Goal: Task Accomplishment & Management: Manage account settings

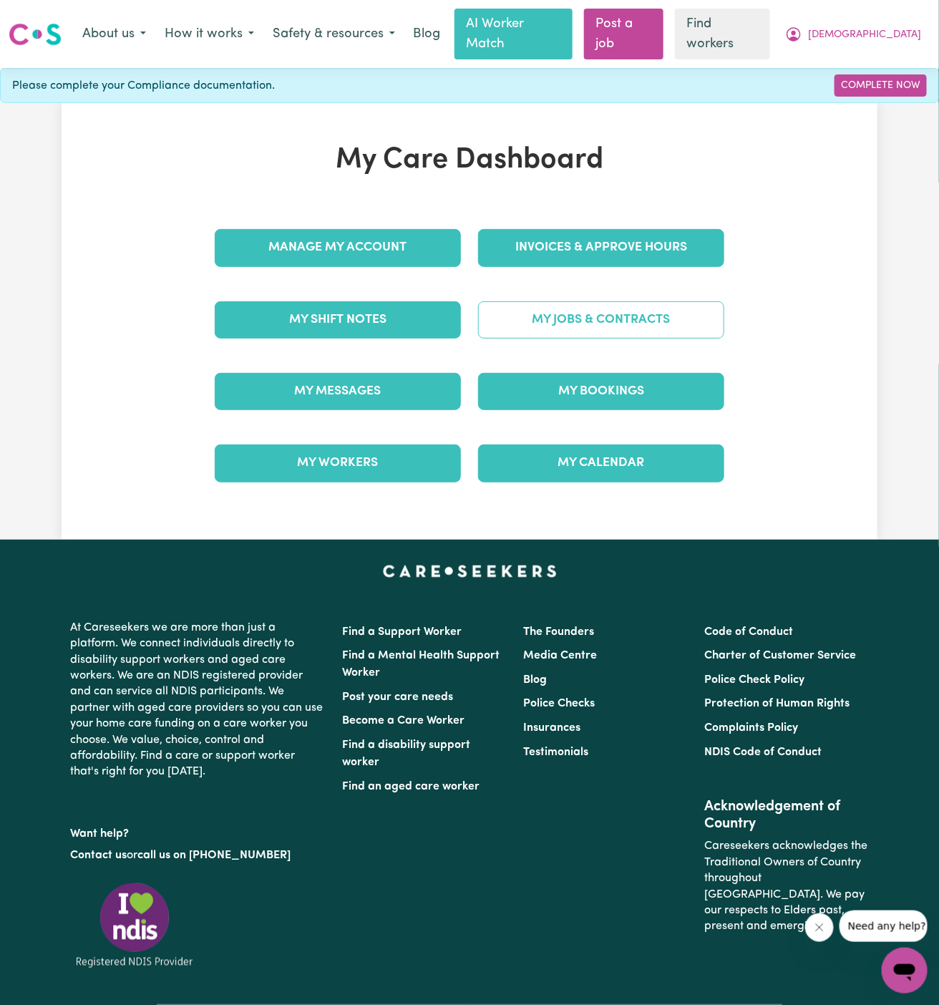
click at [598, 301] on link "My Jobs & Contracts" at bounding box center [601, 319] width 246 height 37
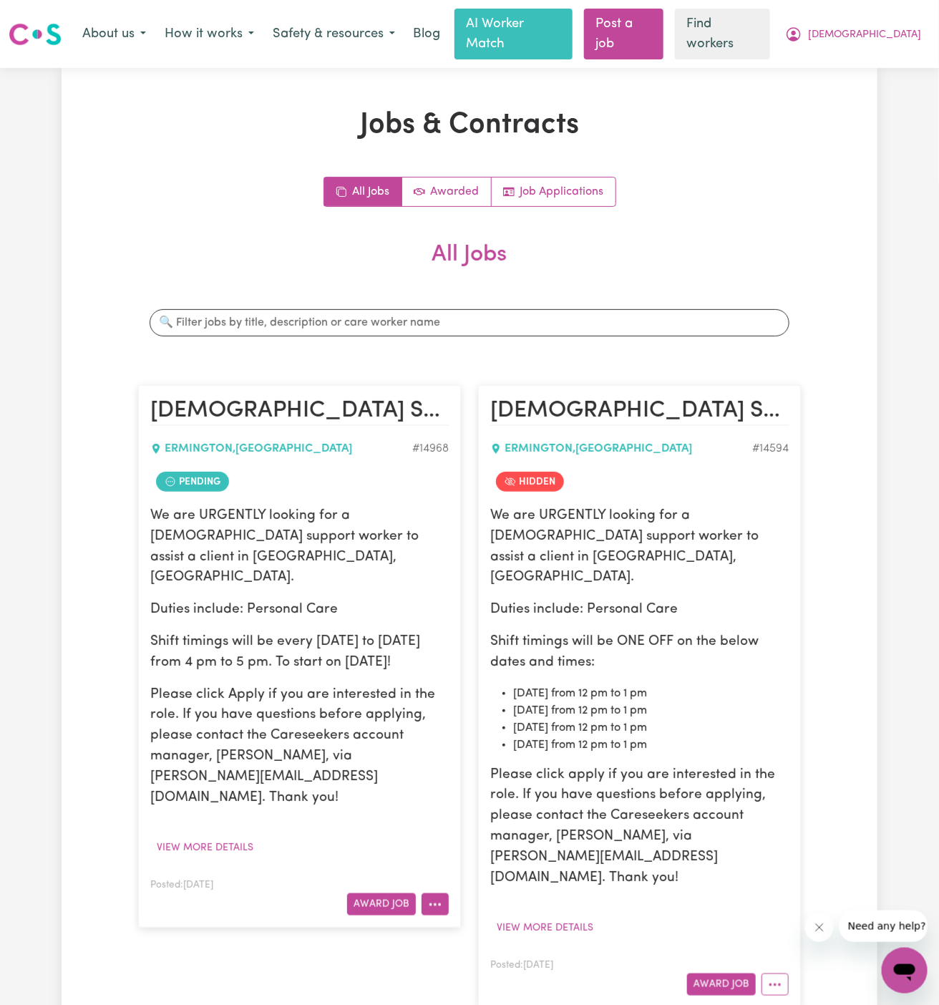
click at [438, 893] on button "More options" at bounding box center [435, 904] width 27 height 22
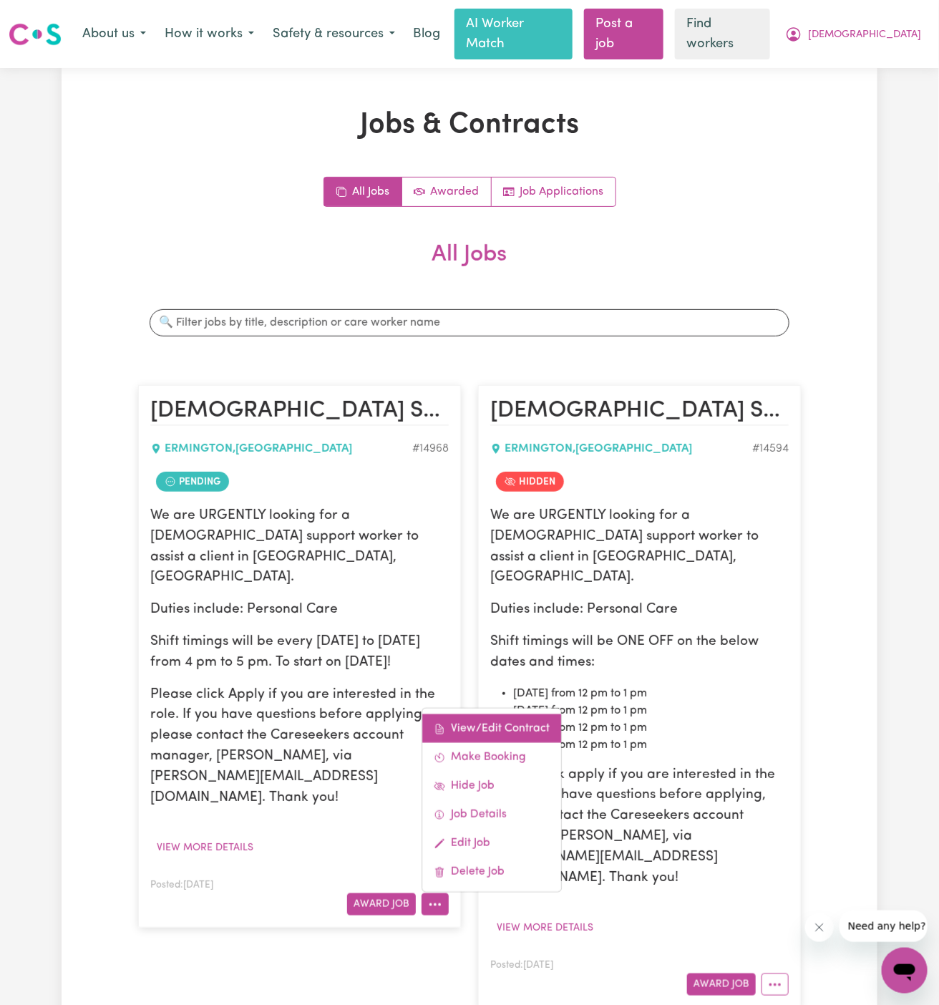
click at [471, 714] on link "View/Edit Contract" at bounding box center [491, 728] width 139 height 29
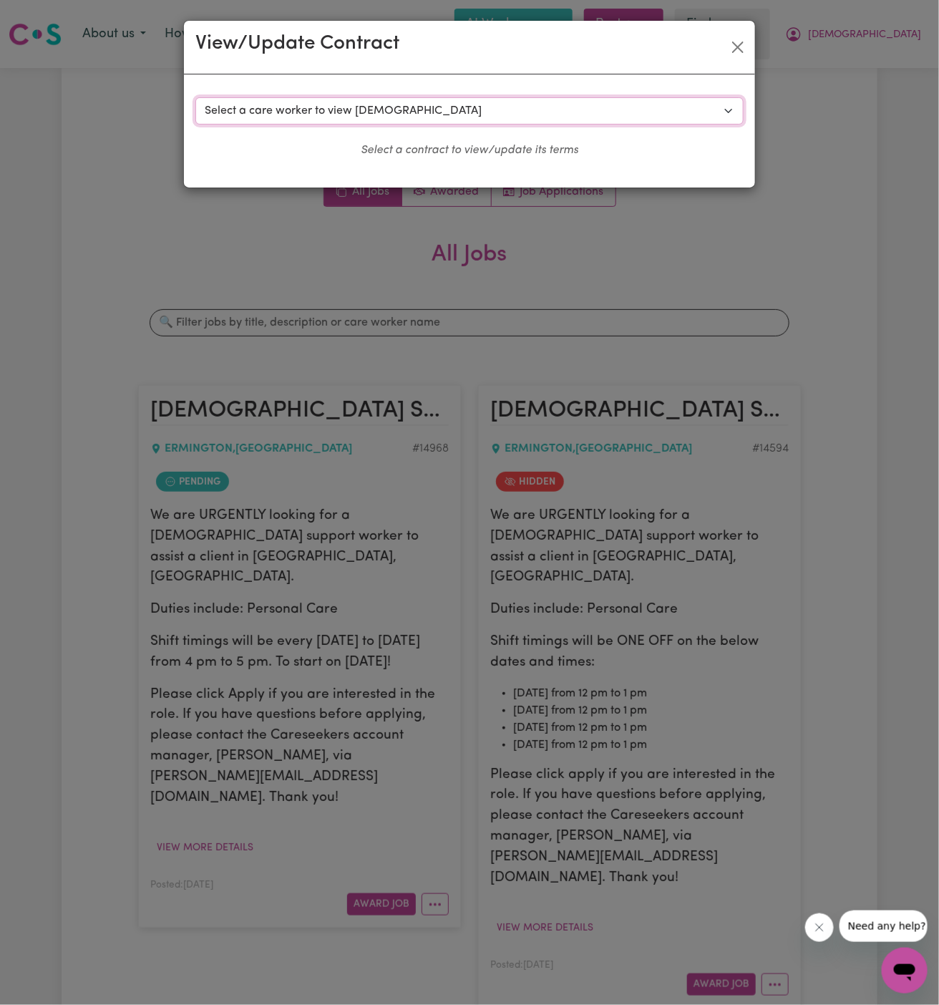
click at [407, 116] on select "Select a care worker to view [DEMOGRAPHIC_DATA] #10590 - Atena A (contract term…" at bounding box center [469, 110] width 548 height 27
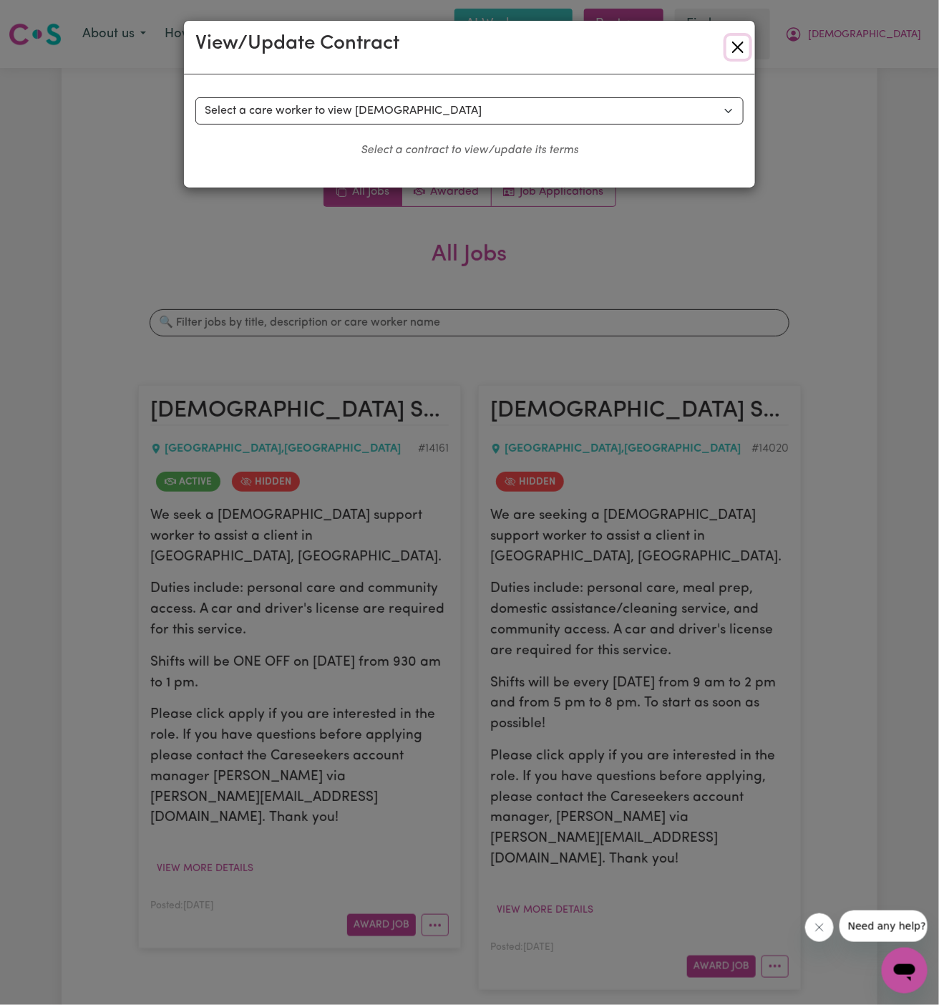
click at [747, 40] on button "Close" at bounding box center [737, 47] width 23 height 23
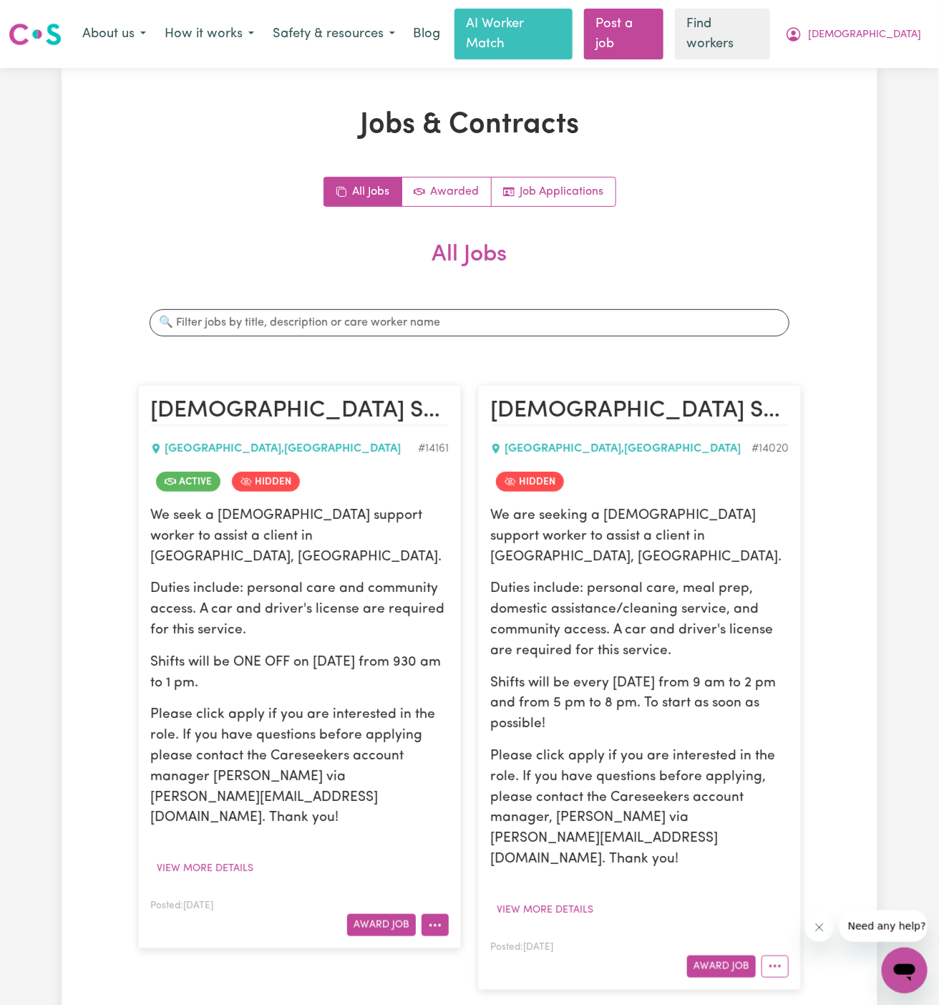
click at [436, 924] on circle "More options" at bounding box center [435, 925] width 3 height 3
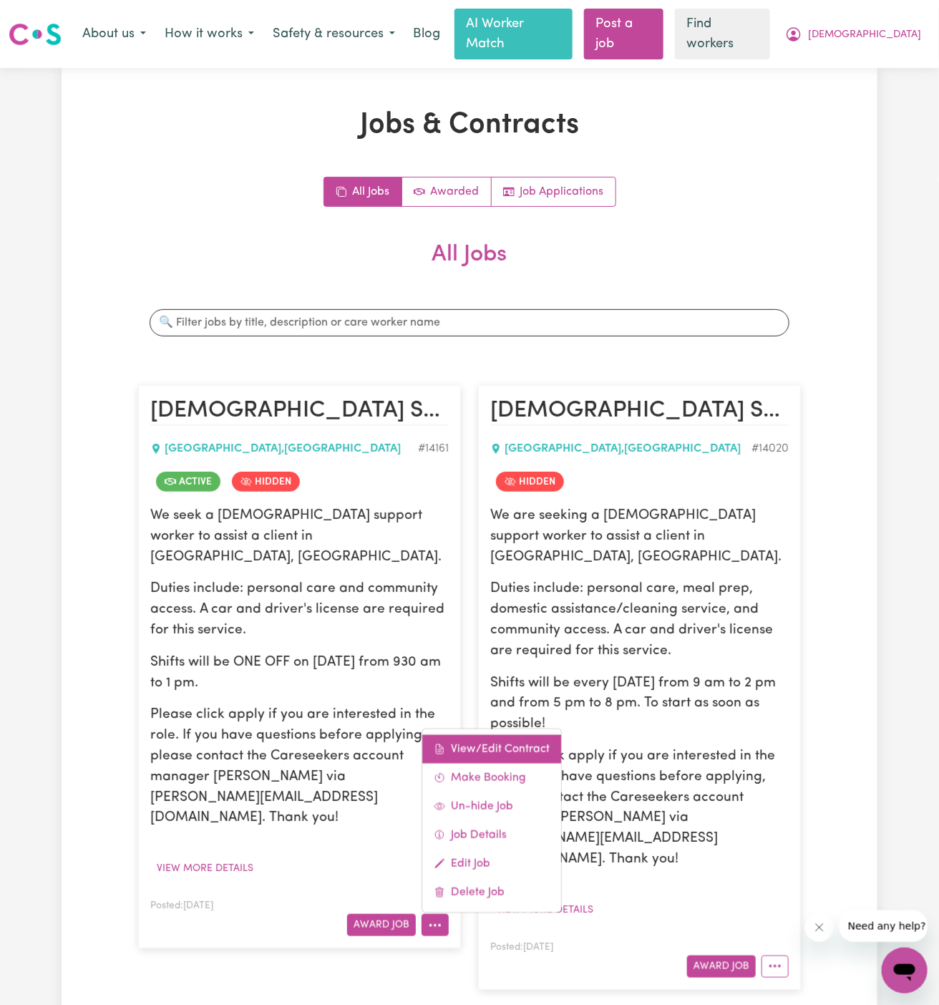
click at [452, 735] on link "View/Edit Contract" at bounding box center [491, 749] width 139 height 29
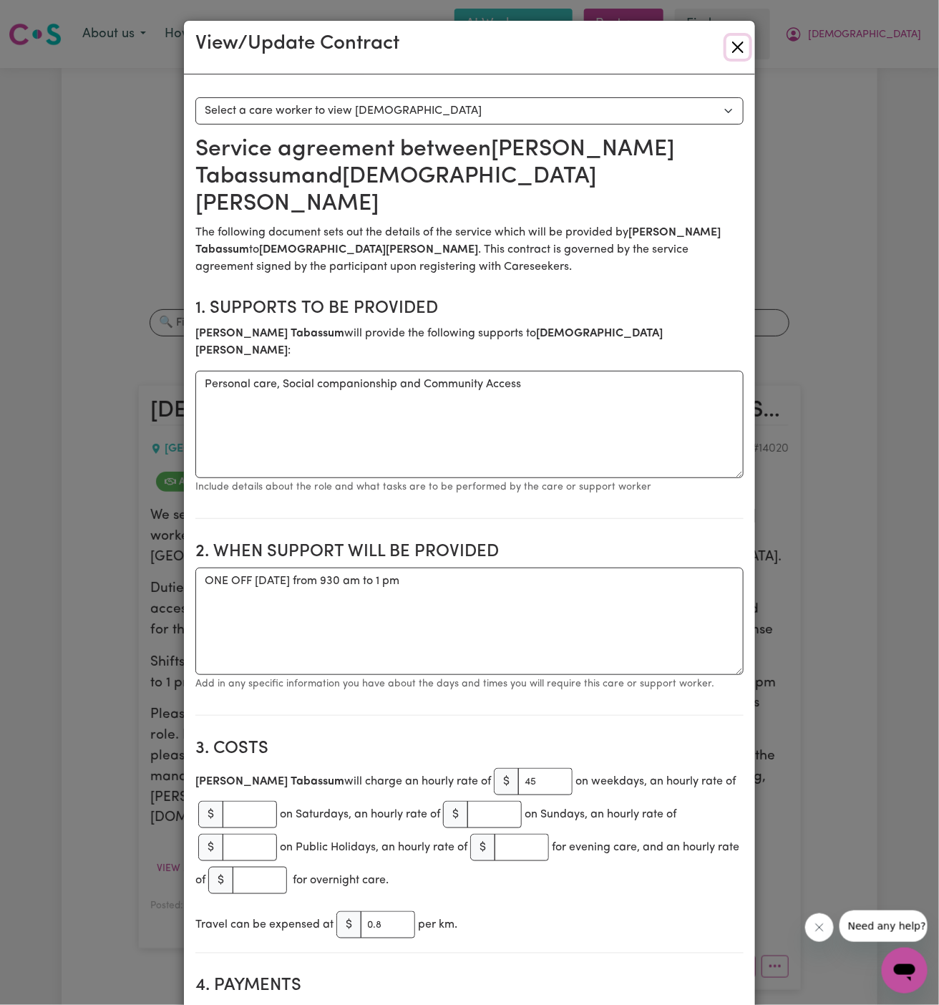
click at [746, 39] on button "Close" at bounding box center [737, 47] width 23 height 23
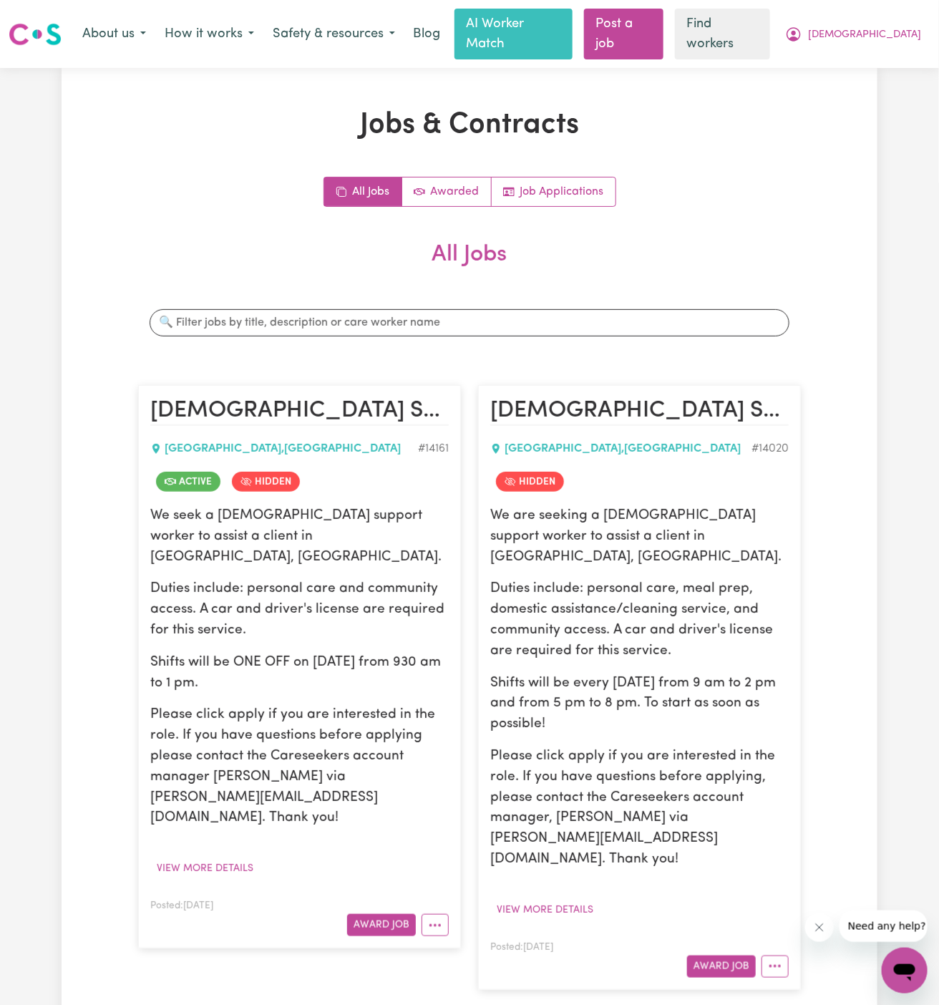
scroll to position [647, 0]
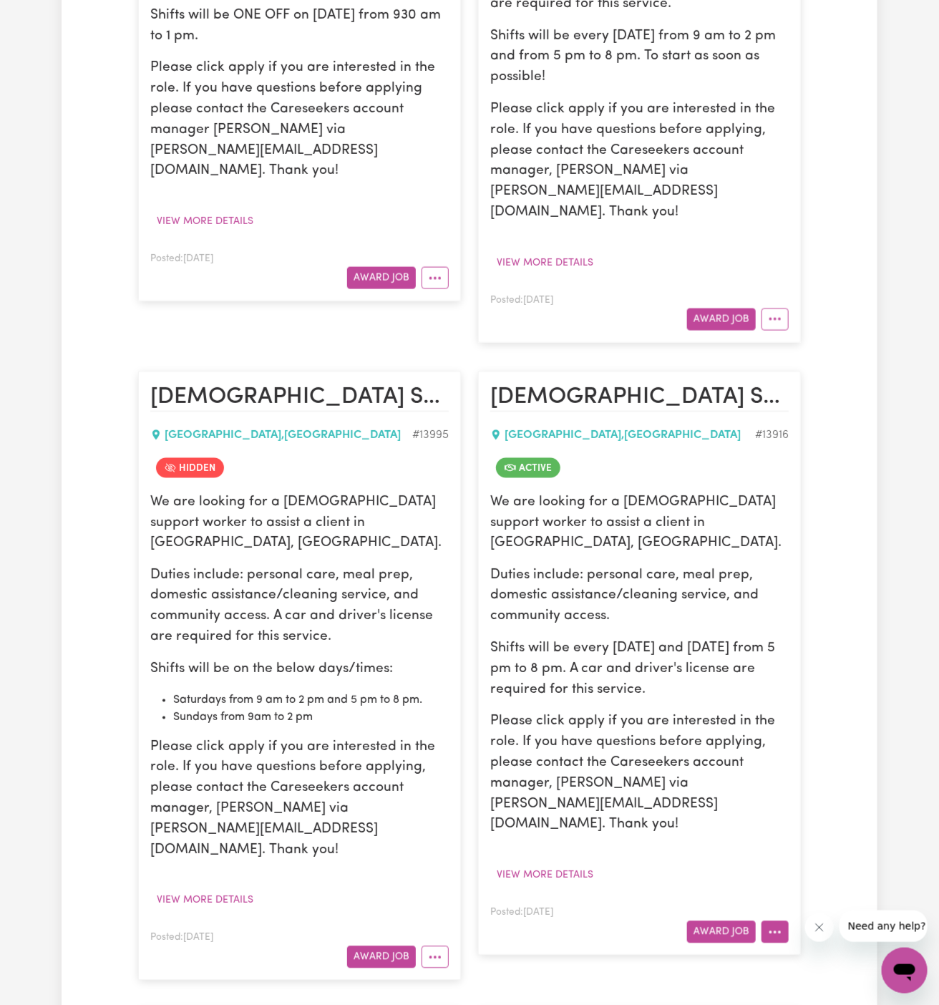
click at [770, 925] on icon "More options" at bounding box center [775, 932] width 14 height 14
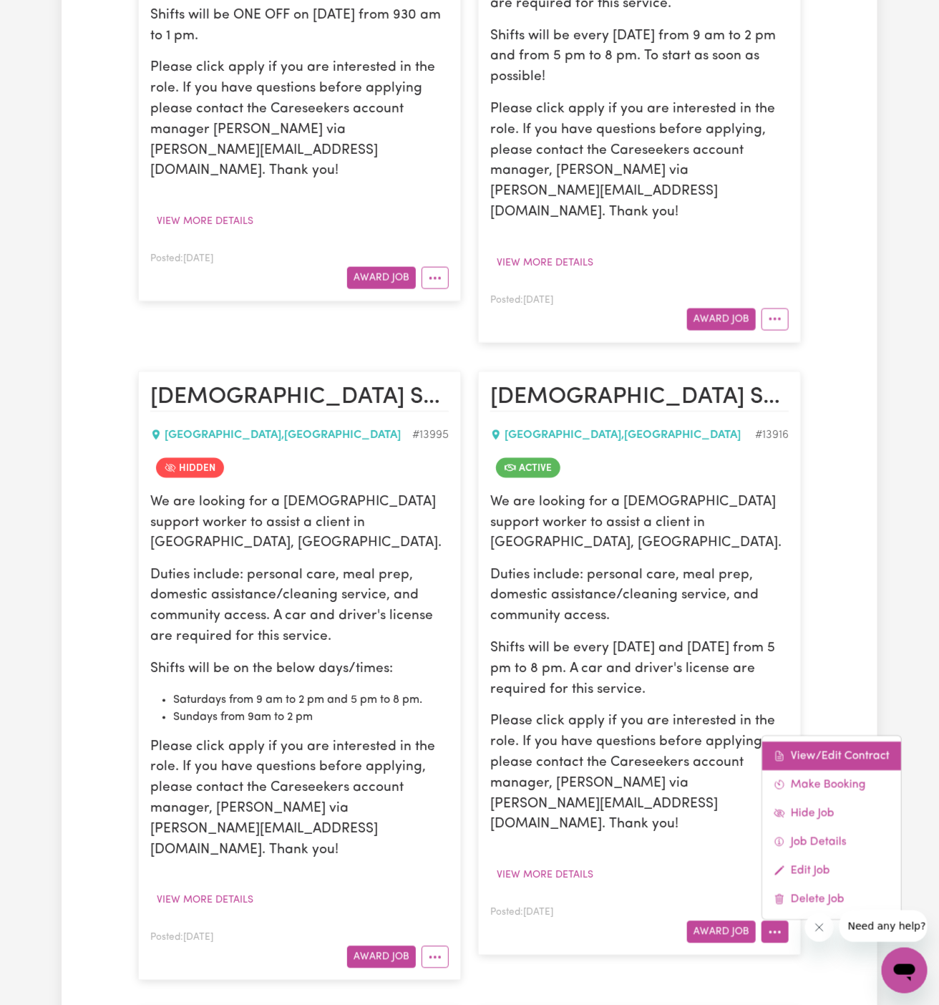
click at [832, 742] on link "View/Edit Contract" at bounding box center [831, 756] width 139 height 29
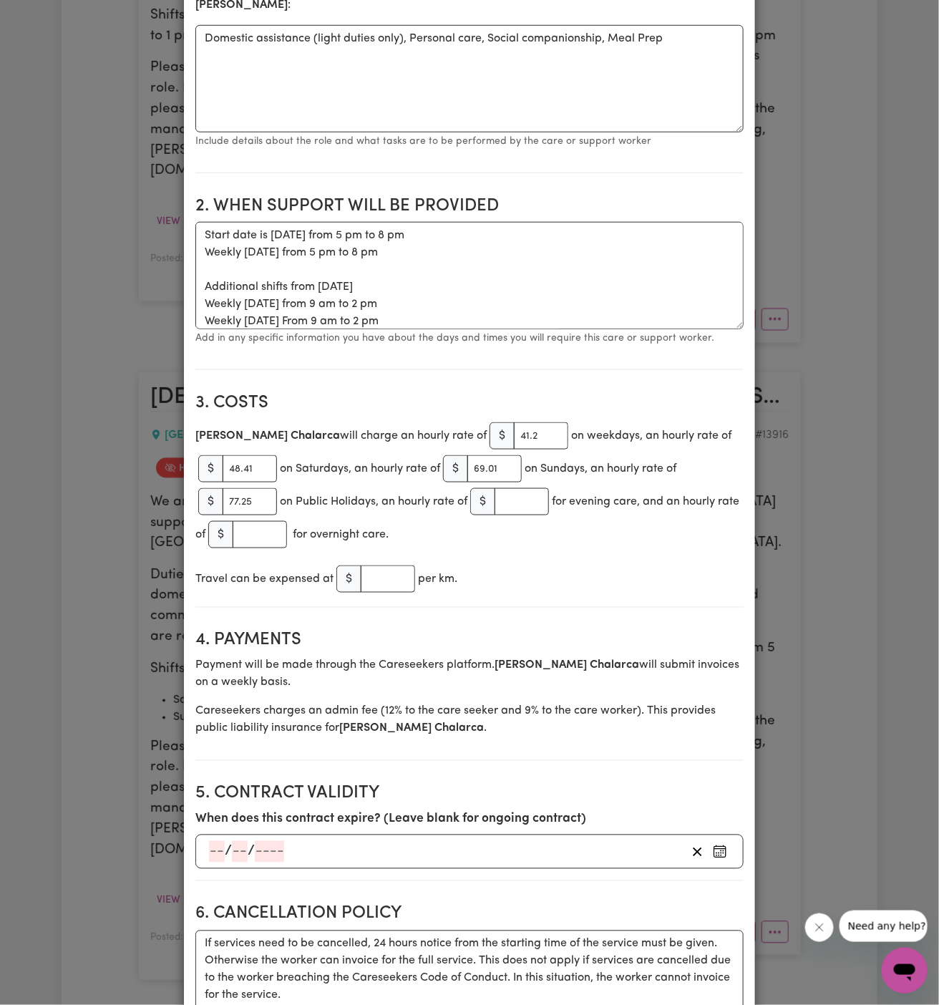
scroll to position [0, 0]
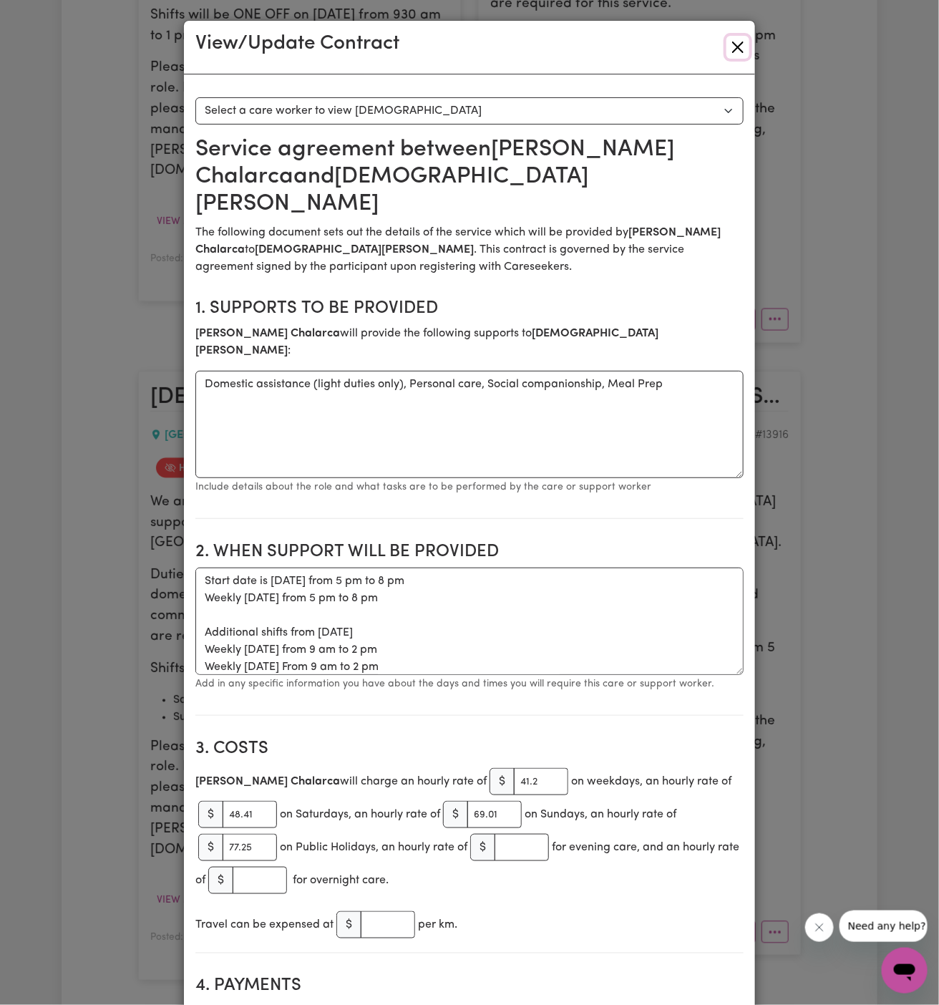
click at [738, 45] on button "Close" at bounding box center [737, 47] width 23 height 23
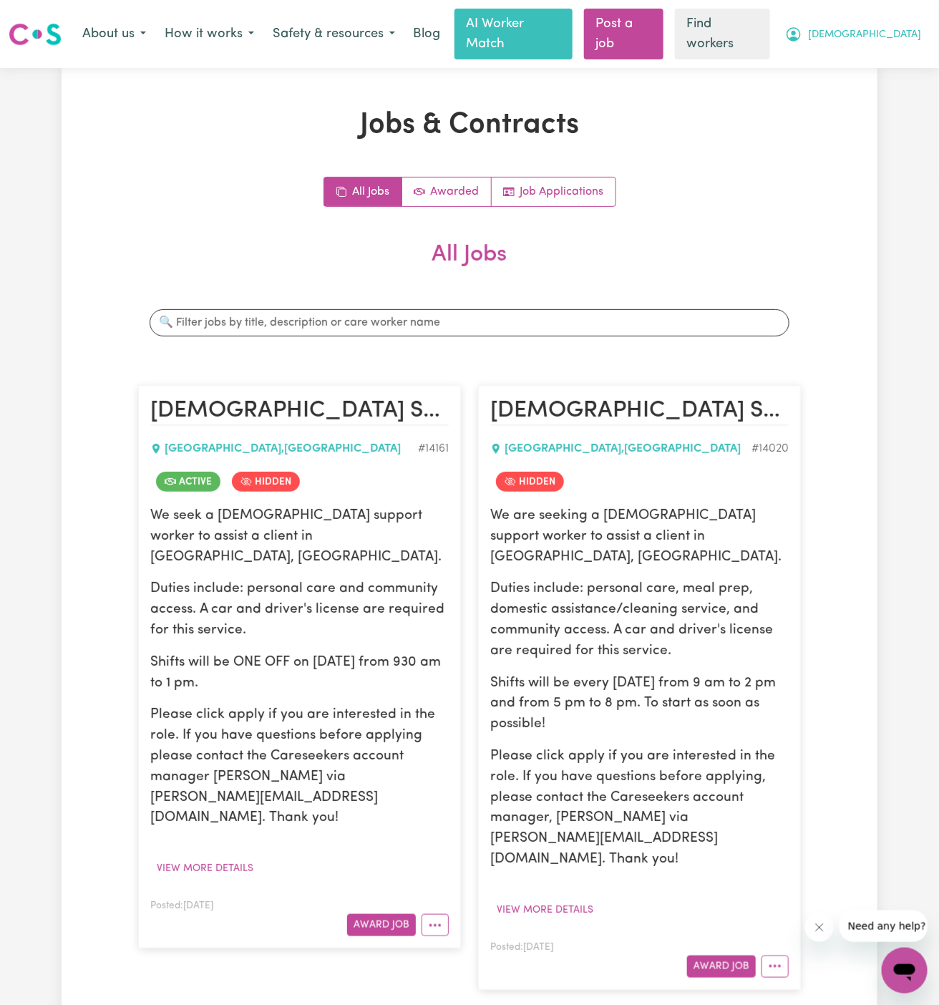
click at [887, 27] on span "[DEMOGRAPHIC_DATA]" at bounding box center [864, 35] width 113 height 16
click at [892, 39] on button "[DEMOGRAPHIC_DATA]" at bounding box center [853, 34] width 155 height 30
click at [892, 27] on span "[DEMOGRAPHIC_DATA]" at bounding box center [864, 35] width 113 height 16
click at [892, 51] on link "My Dashboard" at bounding box center [873, 64] width 113 height 27
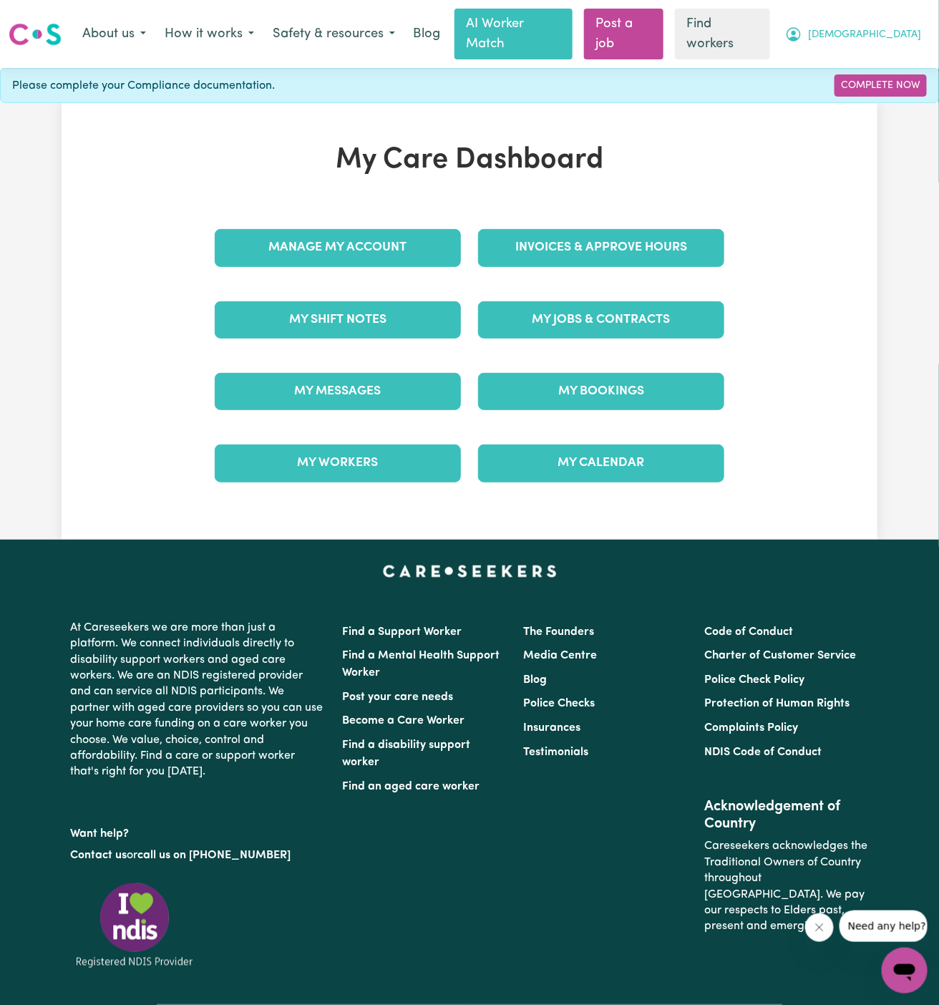
click at [903, 27] on span "[DEMOGRAPHIC_DATA]" at bounding box center [864, 35] width 113 height 16
click at [899, 83] on link "Logout" at bounding box center [873, 91] width 113 height 27
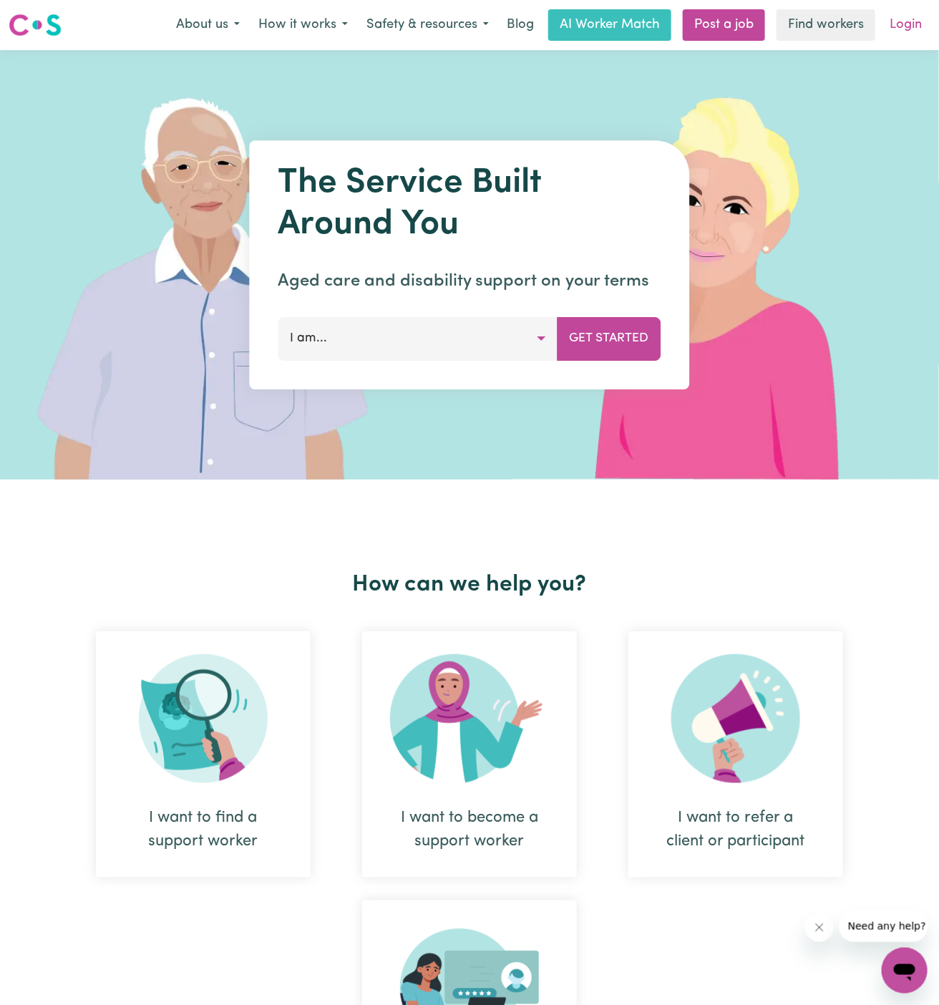
click at [907, 33] on link "Login" at bounding box center [905, 24] width 49 height 31
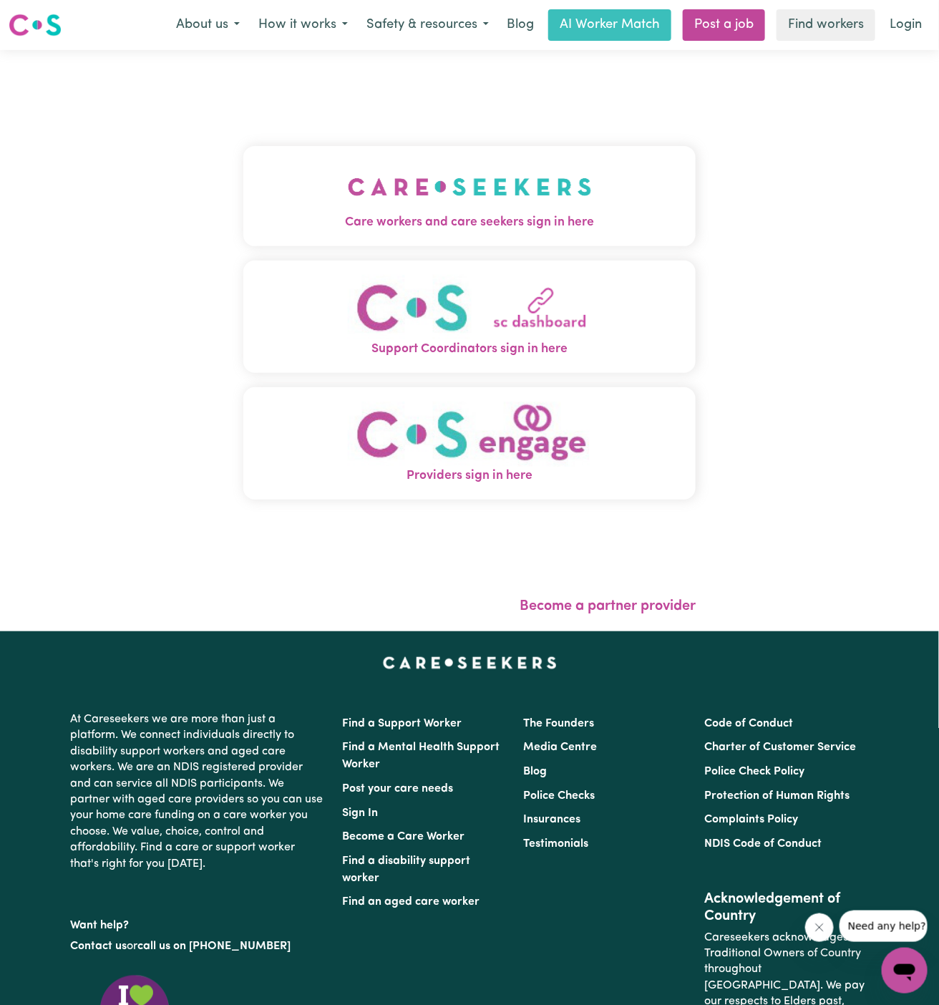
click at [545, 213] on span "Care workers and care seekers sign in here" at bounding box center [469, 222] width 452 height 19
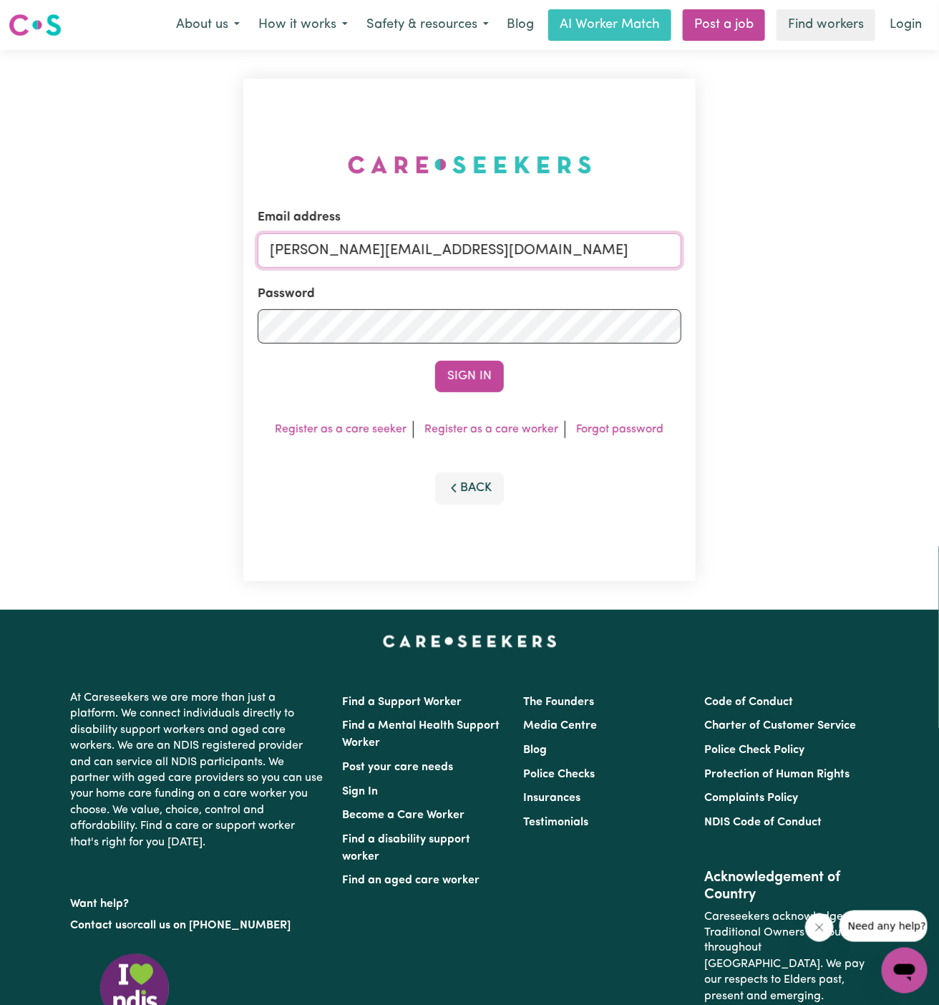
click at [551, 248] on input "[PERSON_NAME][EMAIL_ADDRESS][DOMAIN_NAME]" at bounding box center [470, 250] width 424 height 34
drag, startPoint x: 339, startPoint y: 254, endPoint x: 920, endPoint y: 252, distance: 580.4
click at [920, 252] on div "Email address [EMAIL_ADDRESS][DOMAIN_NAME] Password Sign In Register as a care …" at bounding box center [469, 330] width 939 height 560
type input "[EMAIL_ADDRESS][DOMAIN_NAME]"
click at [498, 374] on button "Sign In" at bounding box center [469, 376] width 69 height 31
